Goal: Task Accomplishment & Management: Check status

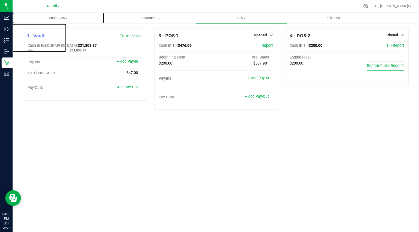
click at [52, 18] on span "Purchases" at bounding box center [58, 18] width 91 height 5
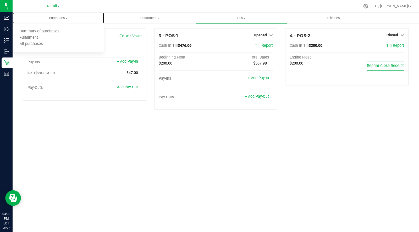
click at [51, 33] on span "Summary of purchases" at bounding box center [40, 31] width 54 height 4
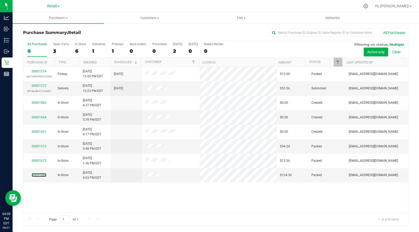
click at [41, 174] on link "00001682" at bounding box center [39, 176] width 15 height 4
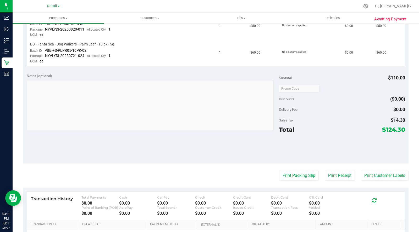
scroll to position [153, 0]
click at [338, 176] on button "Print Receipt" at bounding box center [340, 176] width 30 height 10
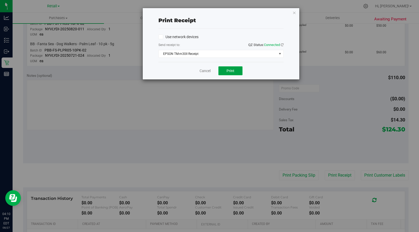
click at [231, 70] on span "Print" at bounding box center [230, 71] width 8 height 4
click at [202, 71] on link "Cancel" at bounding box center [204, 70] width 11 height 5
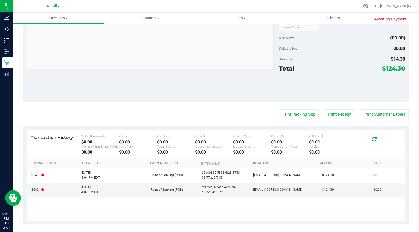
scroll to position [213, 0]
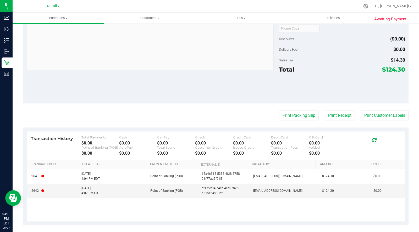
click at [98, 194] on td "8/27/2025 4:07 PM EDT" at bounding box center [112, 191] width 69 height 14
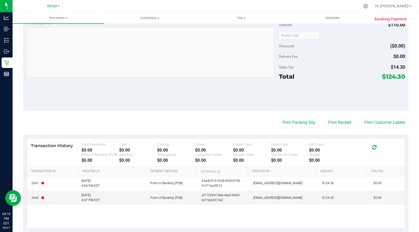
scroll to position [205, 0]
click at [130, 214] on div "2641 8/27/2025 4:04 PM EDT Point of Banking (POB) 65a46315-5358-4f28-8758-91f77…" at bounding box center [216, 203] width 378 height 52
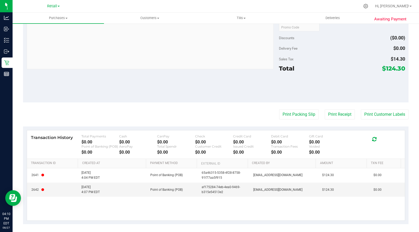
scroll to position [213, 0]
click at [35, 176] on td "2641" at bounding box center [53, 176] width 52 height 14
click at [58, 193] on td "2642" at bounding box center [53, 190] width 52 height 14
click at [87, 180] on td "8/27/2025 4:04 PM EDT" at bounding box center [112, 176] width 69 height 14
click at [96, 193] on td "8/27/2025 4:07 PM EDT" at bounding box center [112, 190] width 69 height 14
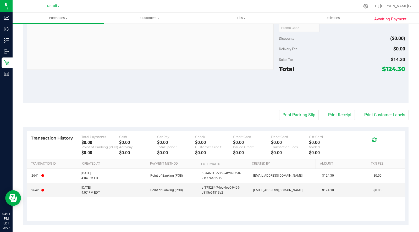
click at [118, 171] on td "8/27/2025 4:04 PM EDT" at bounding box center [112, 176] width 69 height 14
click at [372, 138] on icon at bounding box center [374, 139] width 4 height 5
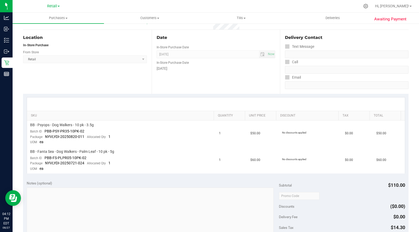
scroll to position [0, 0]
